Goal: Information Seeking & Learning: Find specific fact

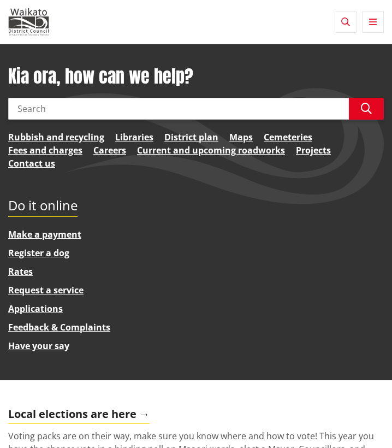
click at [244, 114] on input "Search" at bounding box center [178, 109] width 341 height 22
type input "property rates valuation"
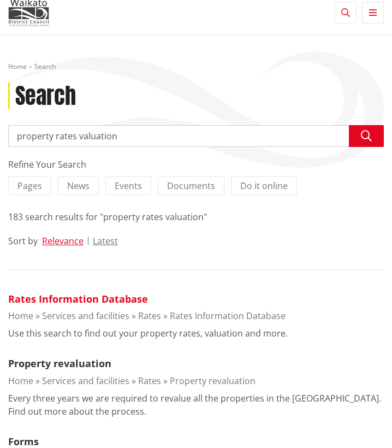
scroll to position [14, 0]
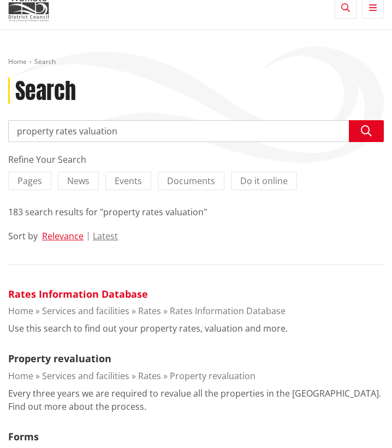
click at [136, 289] on link "Rates Information Database" at bounding box center [78, 293] width 140 height 13
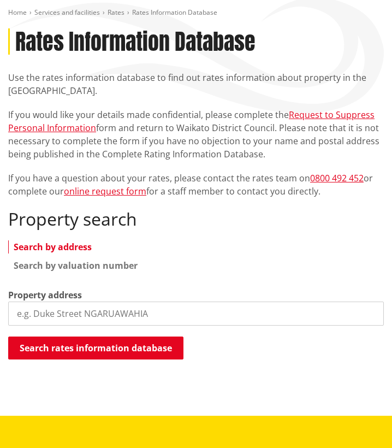
scroll to position [93, 0]
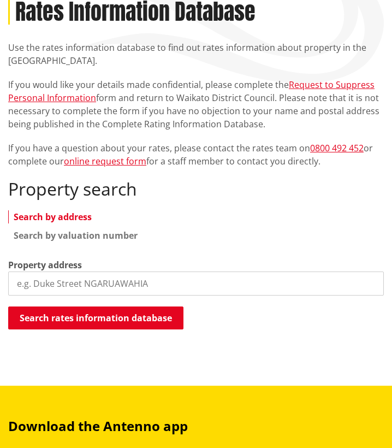
click at [121, 287] on input "search" at bounding box center [196, 283] width 376 height 24
drag, startPoint x: 143, startPoint y: 301, endPoint x: 140, endPoint y: 337, distance: 36.7
click at [140, 337] on div "Home Services and facilities Rates Rates Information Database Rates Information…" at bounding box center [196, 160] width 392 height 364
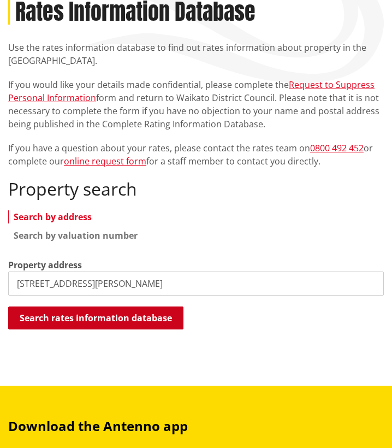
click at [141, 322] on button "Search rates information database" at bounding box center [95, 317] width 175 height 23
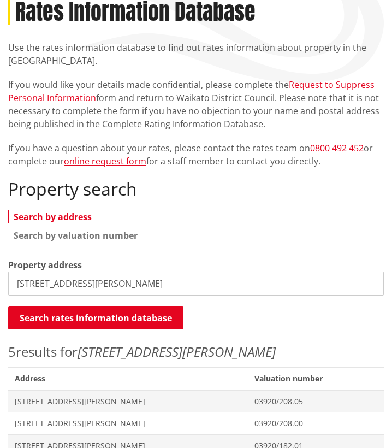
click at [21, 284] on input "4 Elizabeth street Tuakau" at bounding box center [196, 283] width 376 height 24
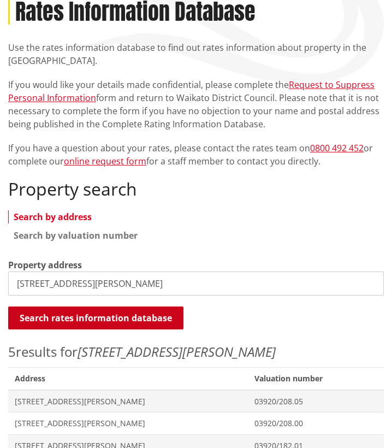
type input "6 Elizabeth street Tuakau"
click at [36, 312] on button "Search rates information database" at bounding box center [95, 317] width 175 height 23
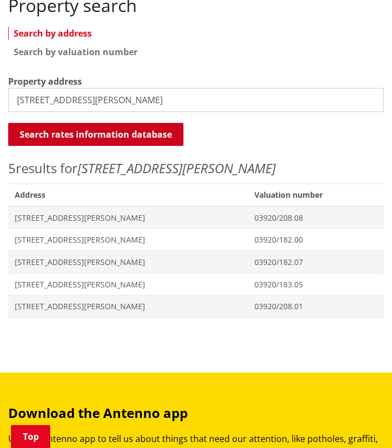
scroll to position [288, 0]
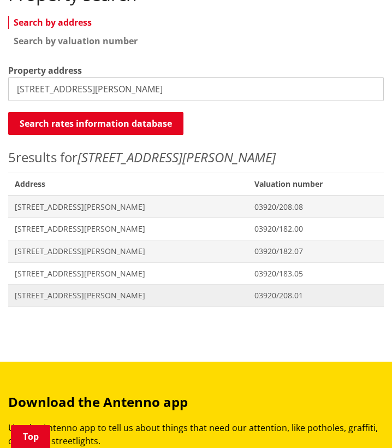
click at [45, 287] on span "Address 6 Elizabeth Street TUAKAU" at bounding box center [128, 295] width 240 height 22
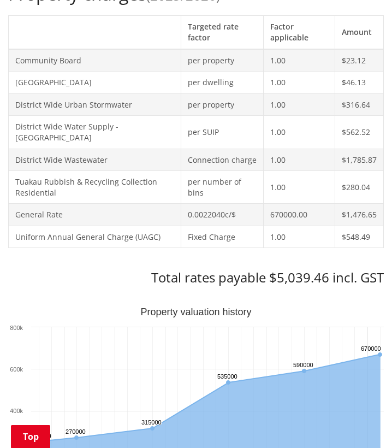
scroll to position [459, 0]
